Goal: Transaction & Acquisition: Purchase product/service

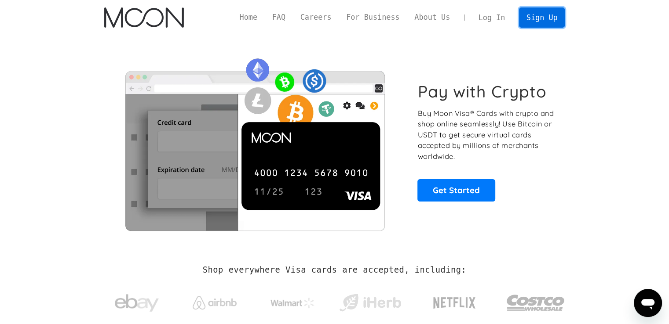
click at [536, 16] on link "Sign Up" at bounding box center [542, 17] width 46 height 20
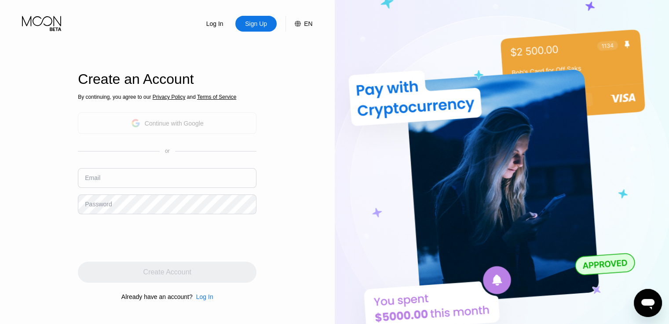
click at [173, 125] on div "Continue with Google" at bounding box center [174, 123] width 59 height 7
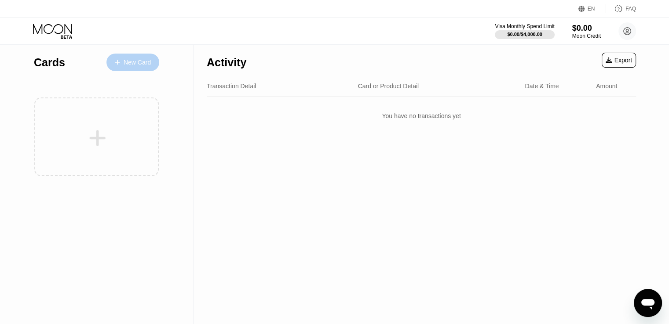
click at [120, 59] on div at bounding box center [122, 62] width 4 height 7
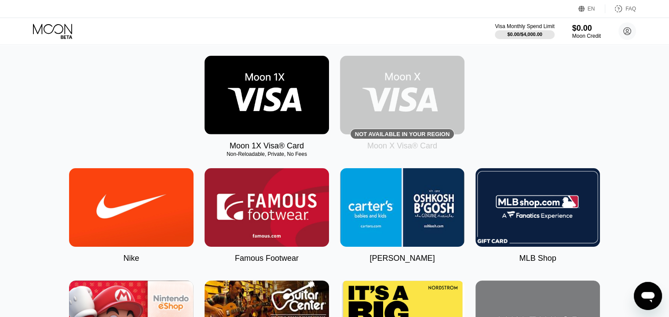
scroll to position [133, 0]
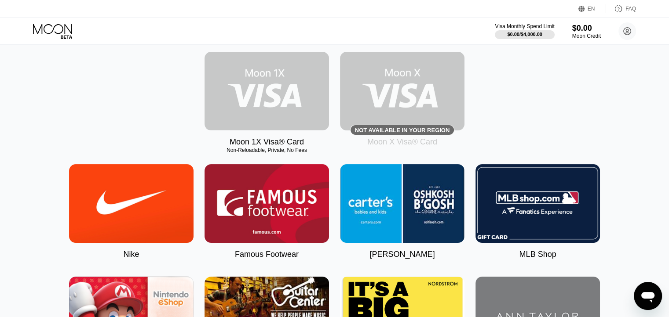
click at [295, 97] on img at bounding box center [266, 91] width 124 height 79
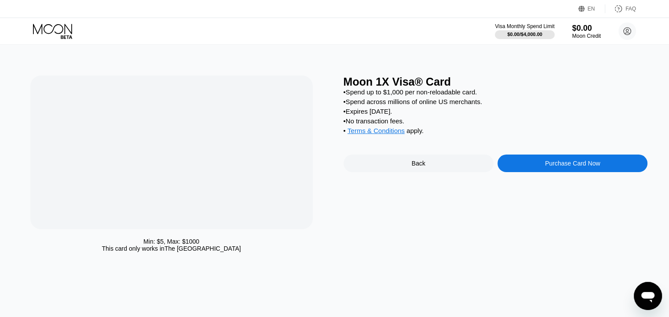
scroll to position [0, 0]
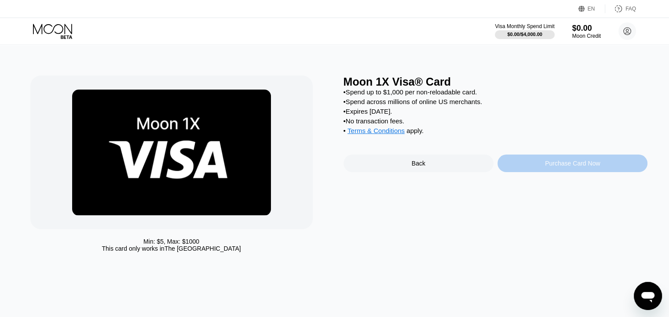
click at [592, 167] on div "Purchase Card Now" at bounding box center [572, 163] width 55 height 7
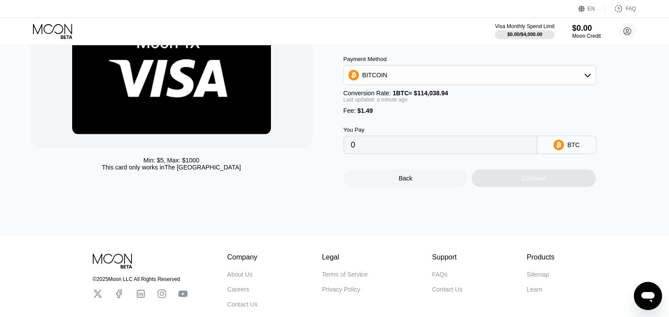
scroll to position [60, 0]
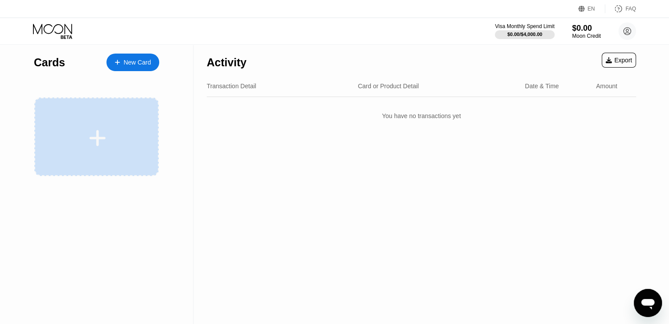
click at [113, 112] on div at bounding box center [96, 137] width 124 height 79
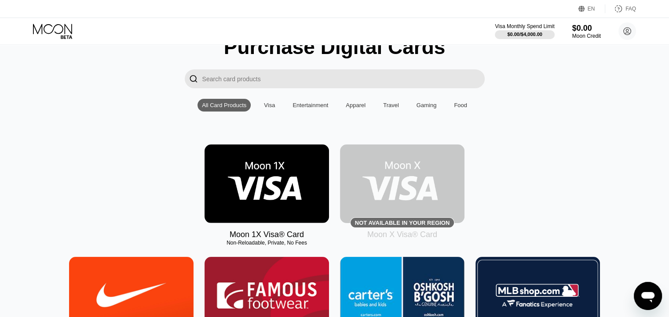
scroll to position [44, 0]
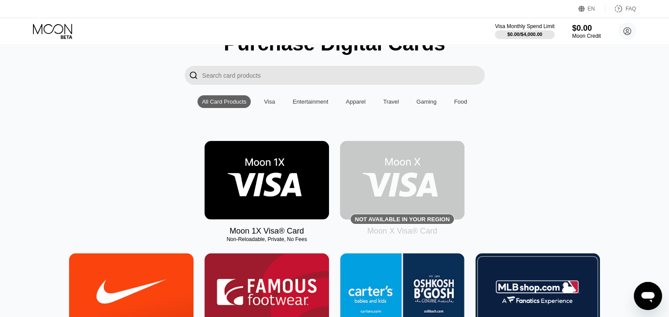
click at [271, 105] on div "Visa" at bounding box center [269, 101] width 11 height 7
